Goal: Information Seeking & Learning: Learn about a topic

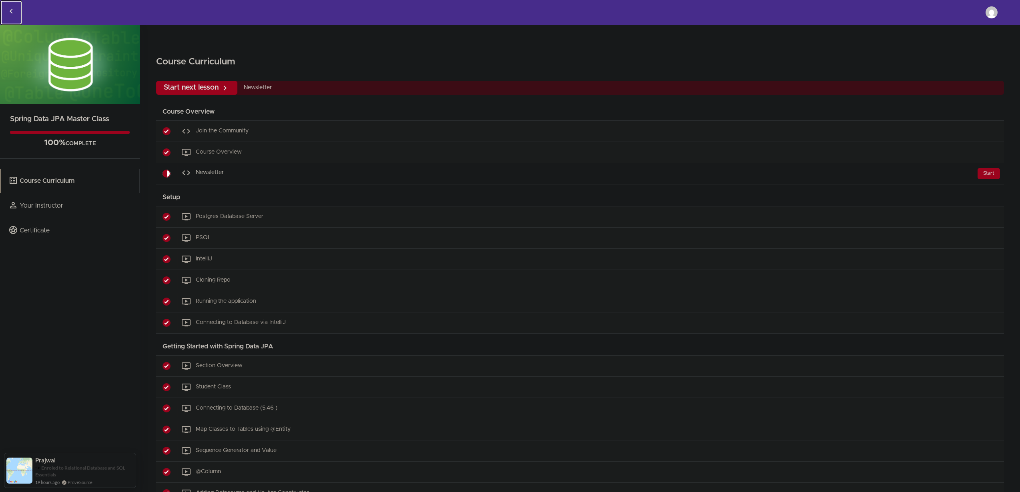
click at [11, 12] on use "Back to courses" at bounding box center [11, 11] width 3 height 5
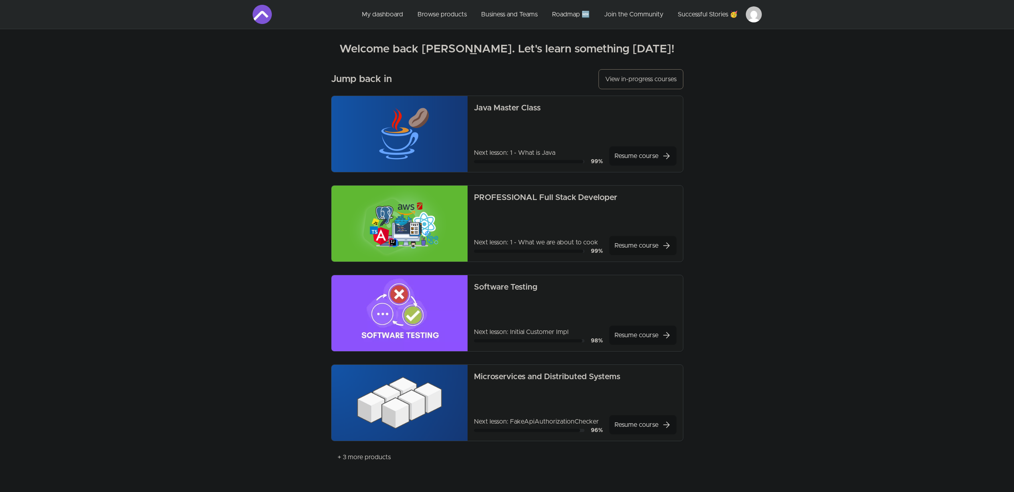
click at [641, 242] on link "Resume course arrow_forward" at bounding box center [642, 245] width 67 height 19
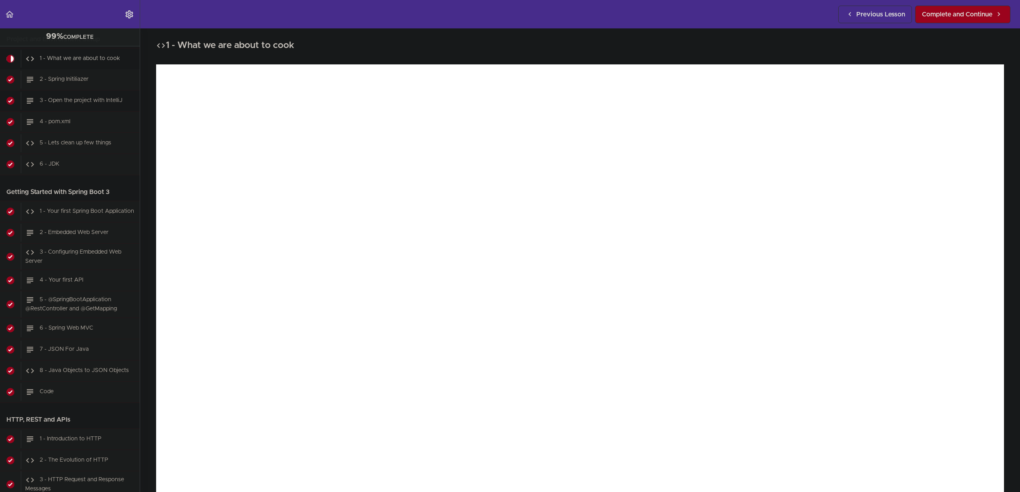
scroll to position [444, 0]
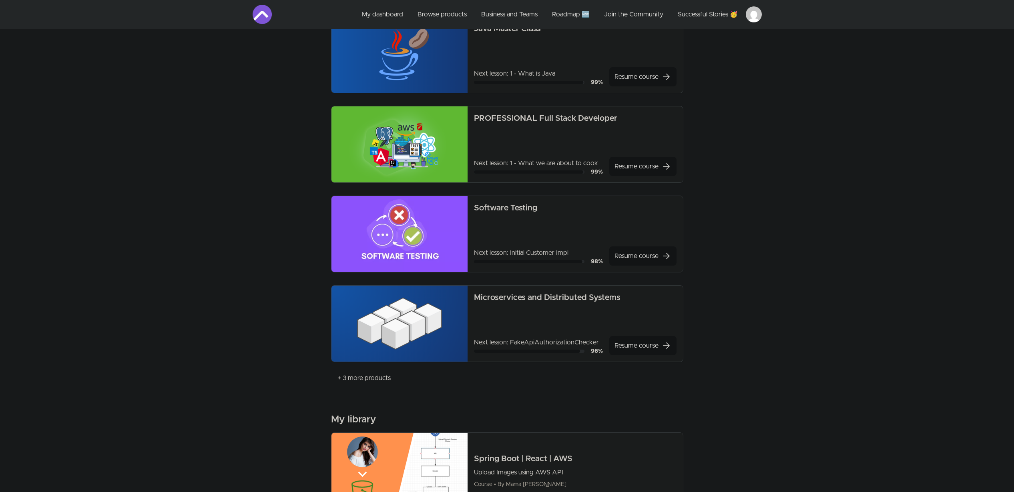
scroll to position [183, 0]
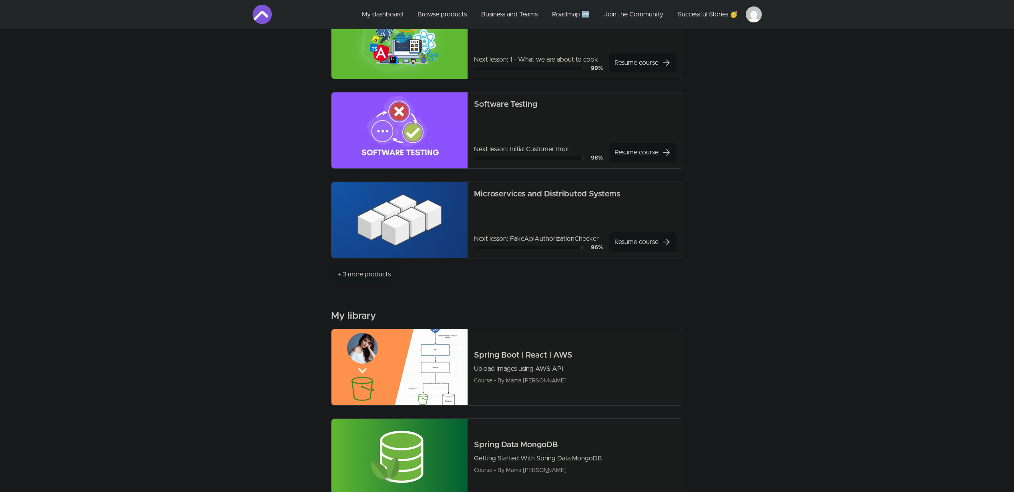
click at [378, 273] on link "+ 3 more products" at bounding box center [364, 274] width 66 height 19
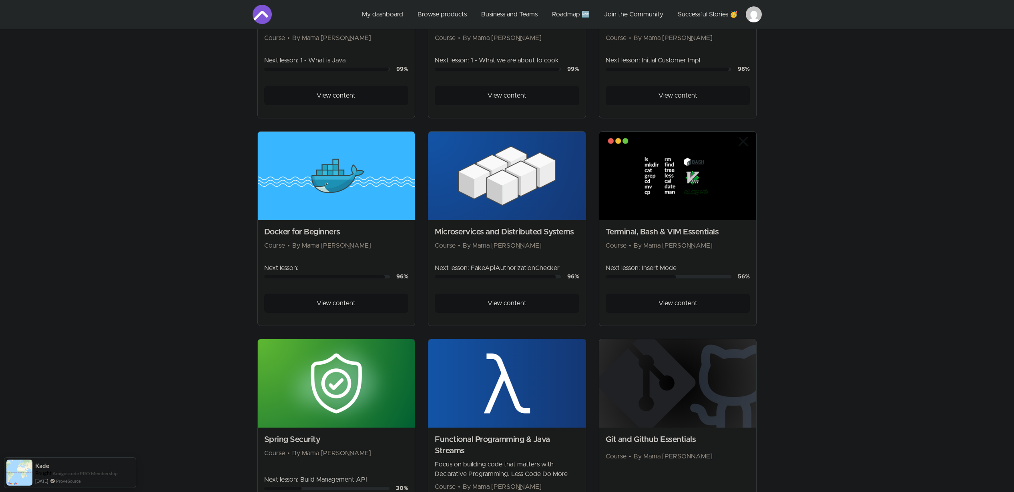
scroll to position [254, 0]
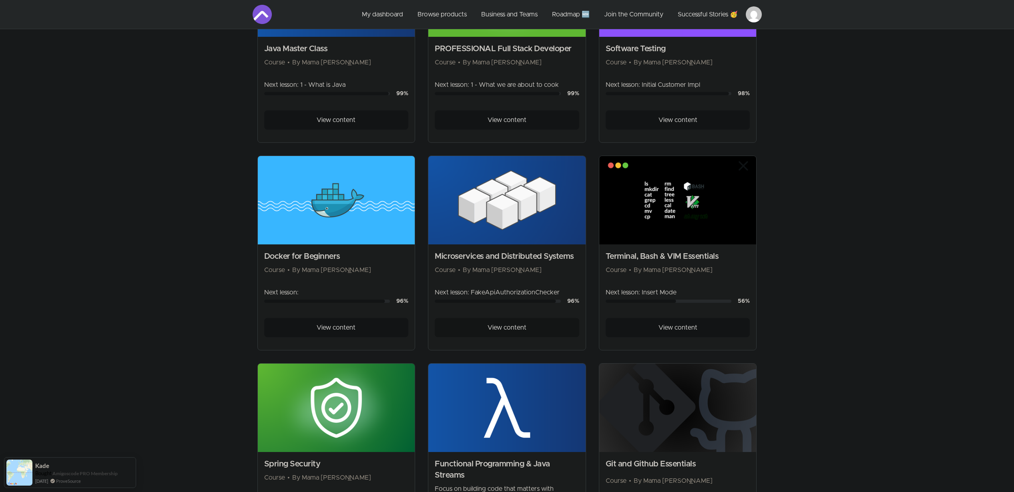
click at [513, 328] on span "View content" at bounding box center [507, 328] width 39 height 10
